Goal: Task Accomplishment & Management: Manage account settings

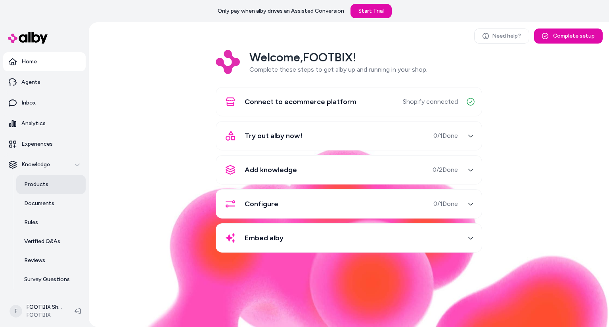
click at [40, 184] on p "Products" at bounding box center [36, 185] width 24 height 8
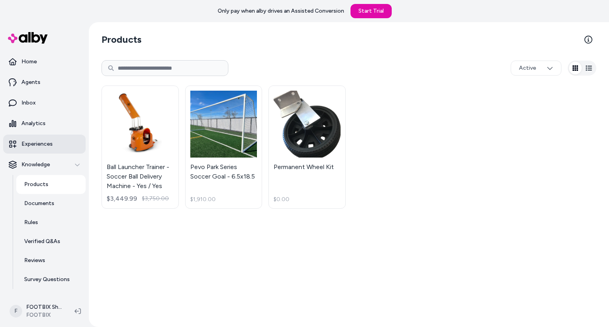
click at [48, 144] on p "Experiences" at bounding box center [36, 144] width 31 height 8
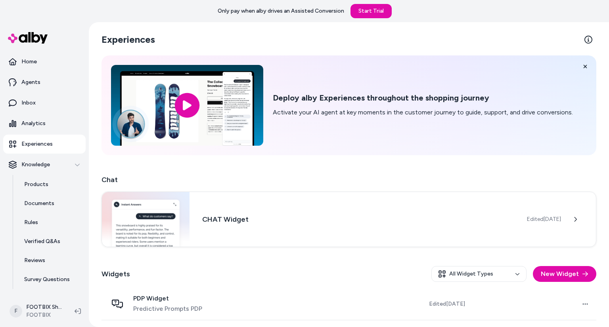
scroll to position [31, 0]
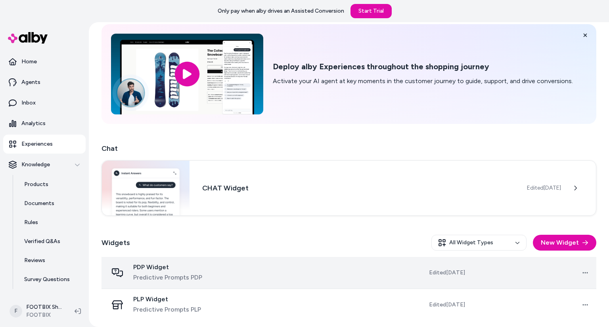
click at [302, 274] on td at bounding box center [306, 273] width 125 height 32
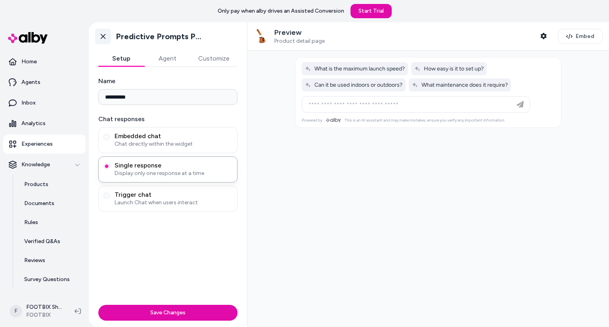
click at [106, 40] on icon at bounding box center [103, 37] width 8 height 8
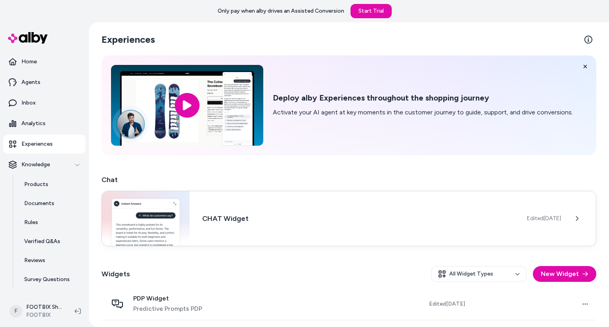
scroll to position [31, 0]
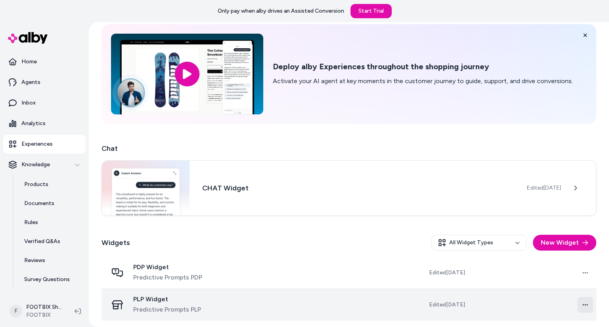
click at [579, 302] on html "Only pay when alby drives an Assisted Conversion Start Trial Home Agents Inbox …" at bounding box center [304, 163] width 609 height 327
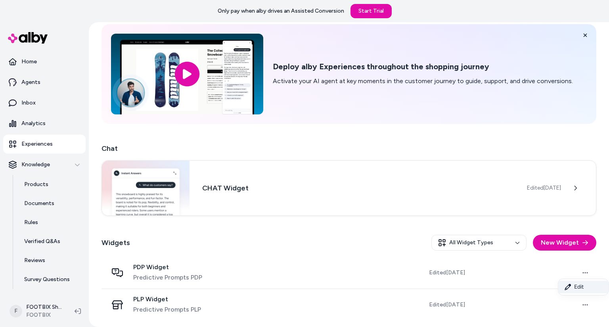
click at [576, 284] on link "Edit" at bounding box center [583, 287] width 50 height 13
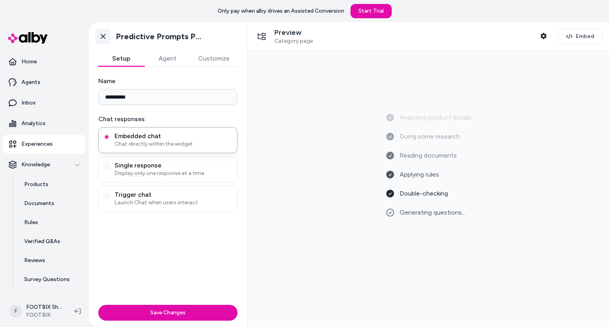
click at [105, 36] on icon at bounding box center [103, 37] width 8 height 8
